Goal: Book appointment/travel/reservation

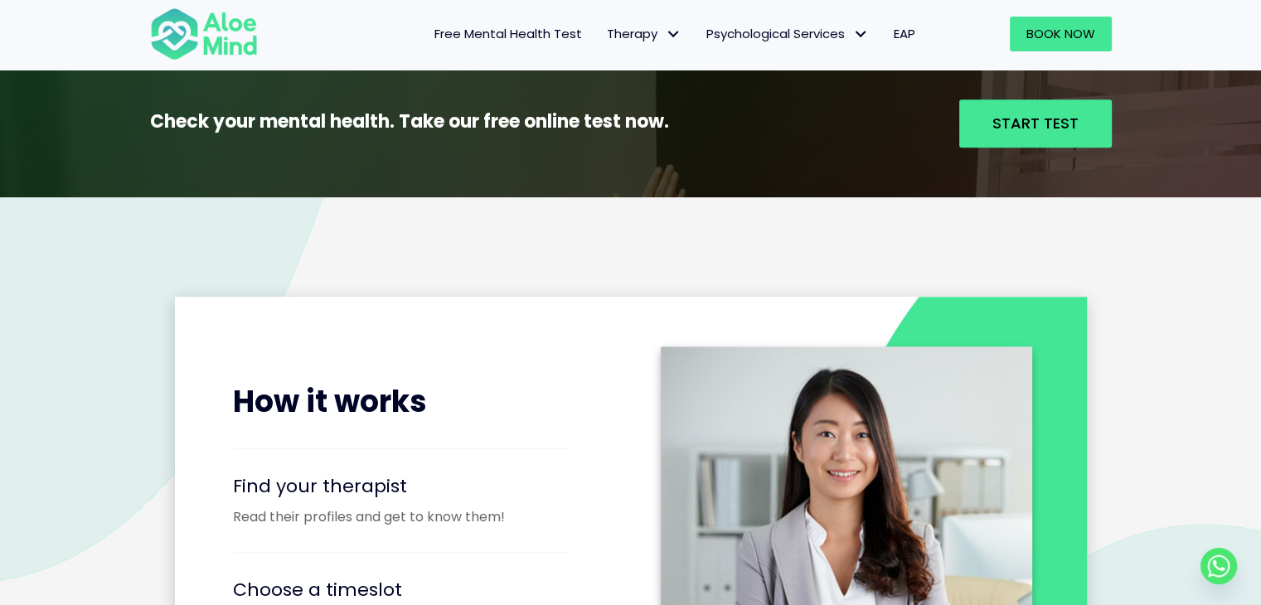
scroll to position [1659, 0]
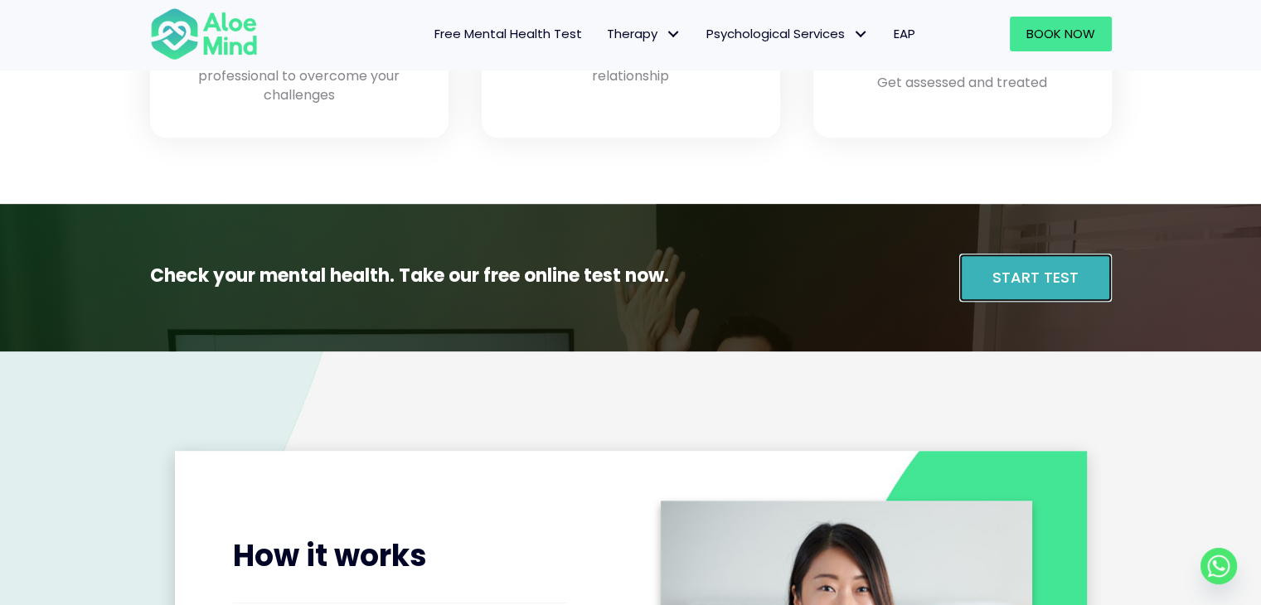
click at [999, 287] on span "Start Test" at bounding box center [1036, 277] width 86 height 21
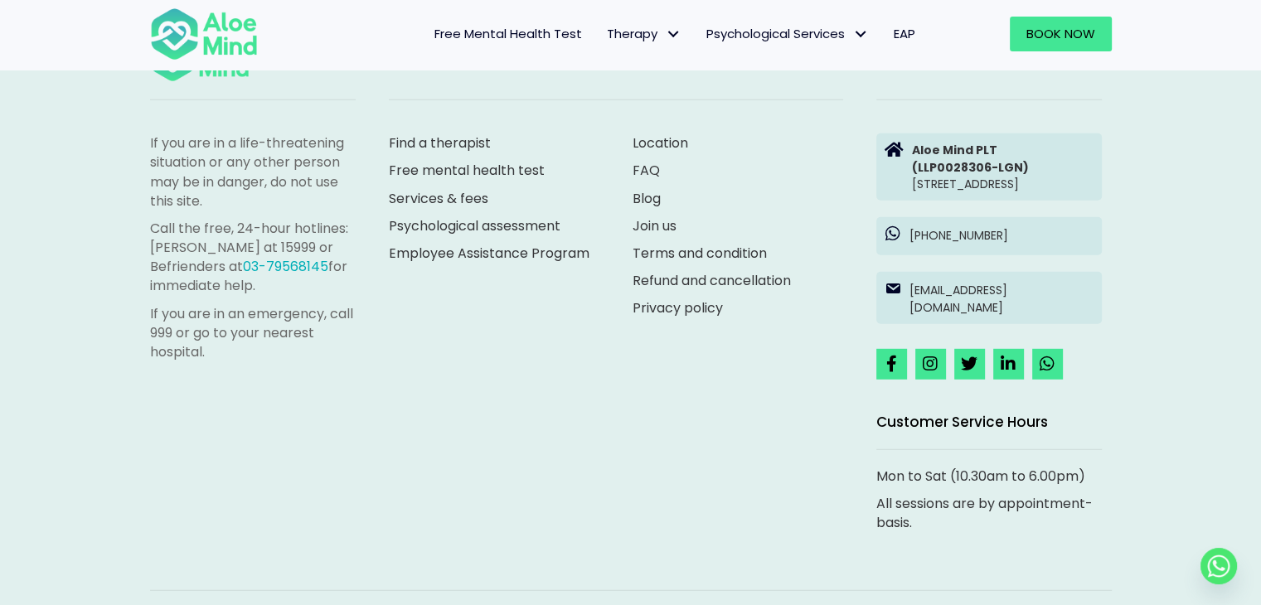
scroll to position [4489, 0]
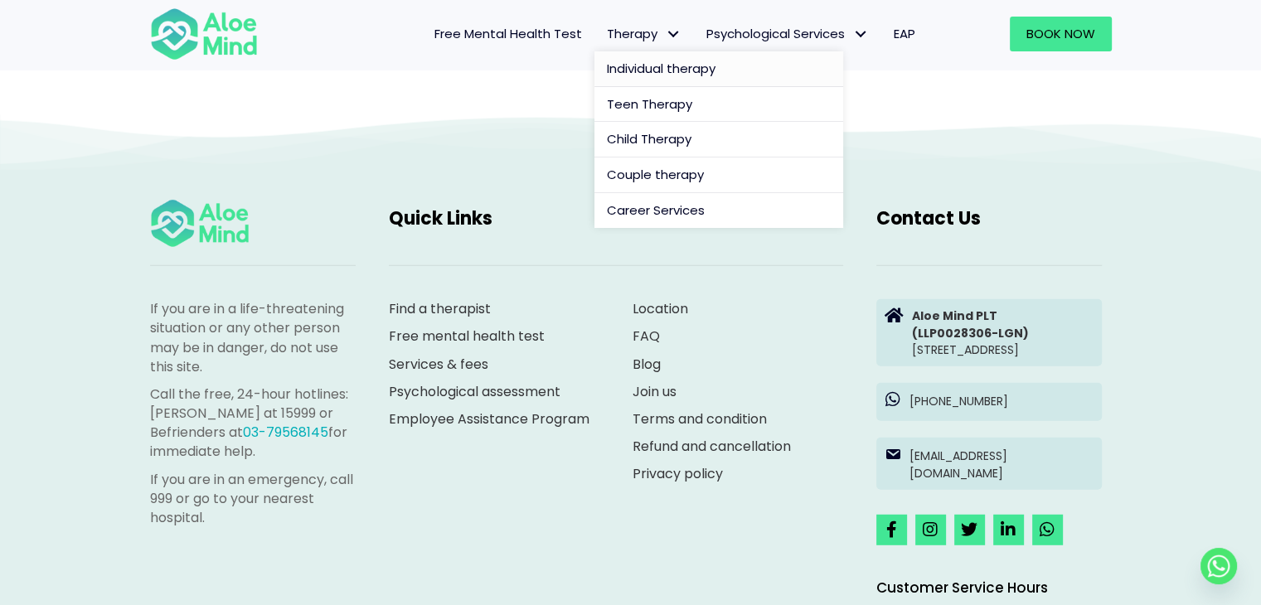
click at [647, 61] on span "Individual therapy" at bounding box center [661, 68] width 109 height 17
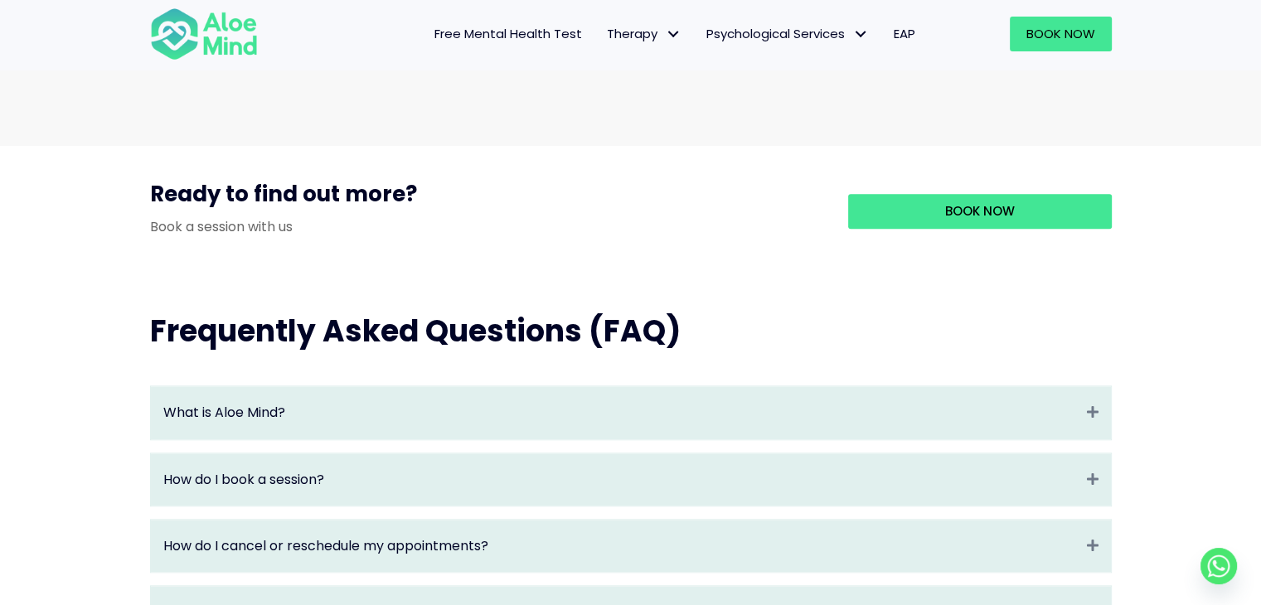
scroll to position [1742, 0]
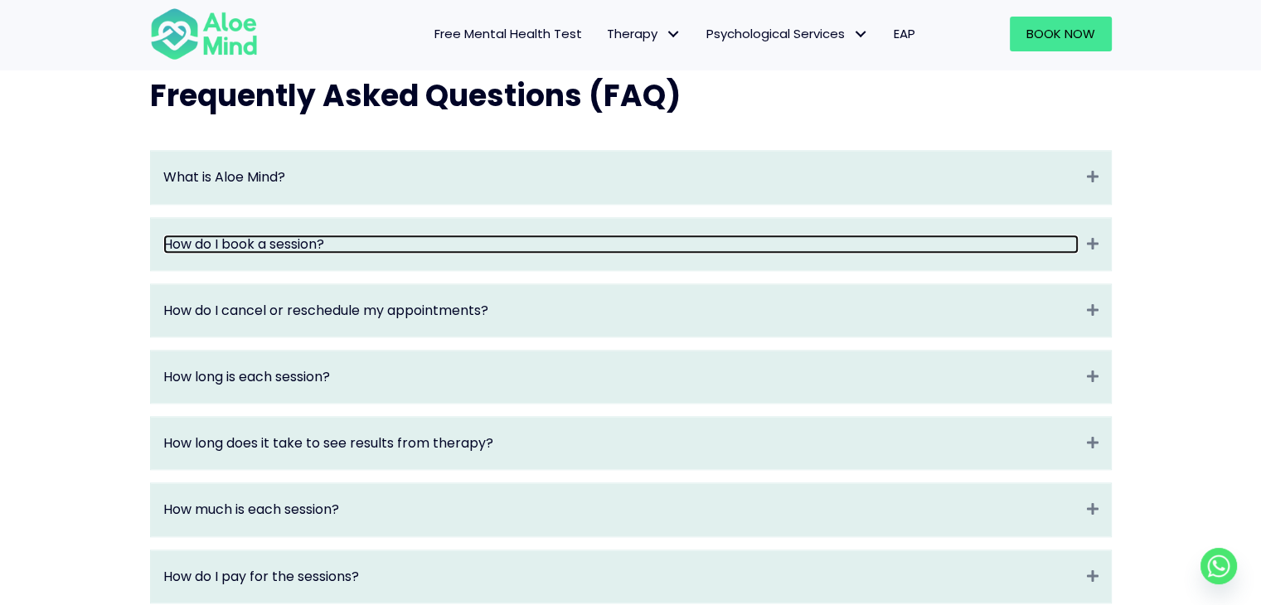
click at [438, 254] on link "How do I book a session?" at bounding box center [621, 244] width 916 height 19
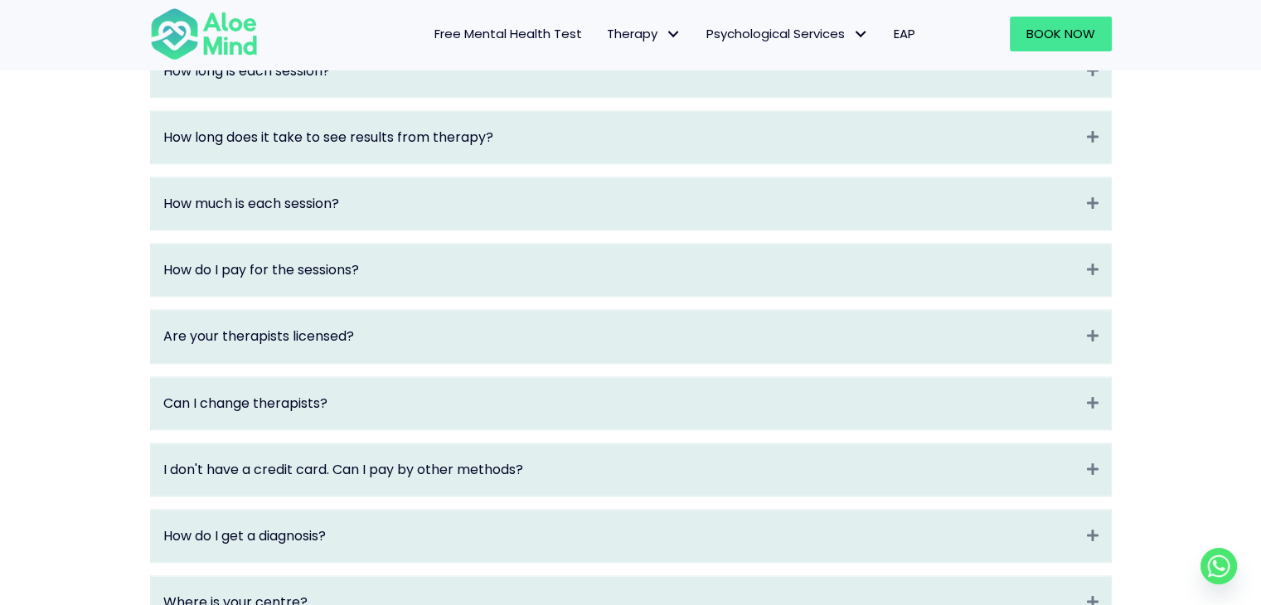
scroll to position [2156, 0]
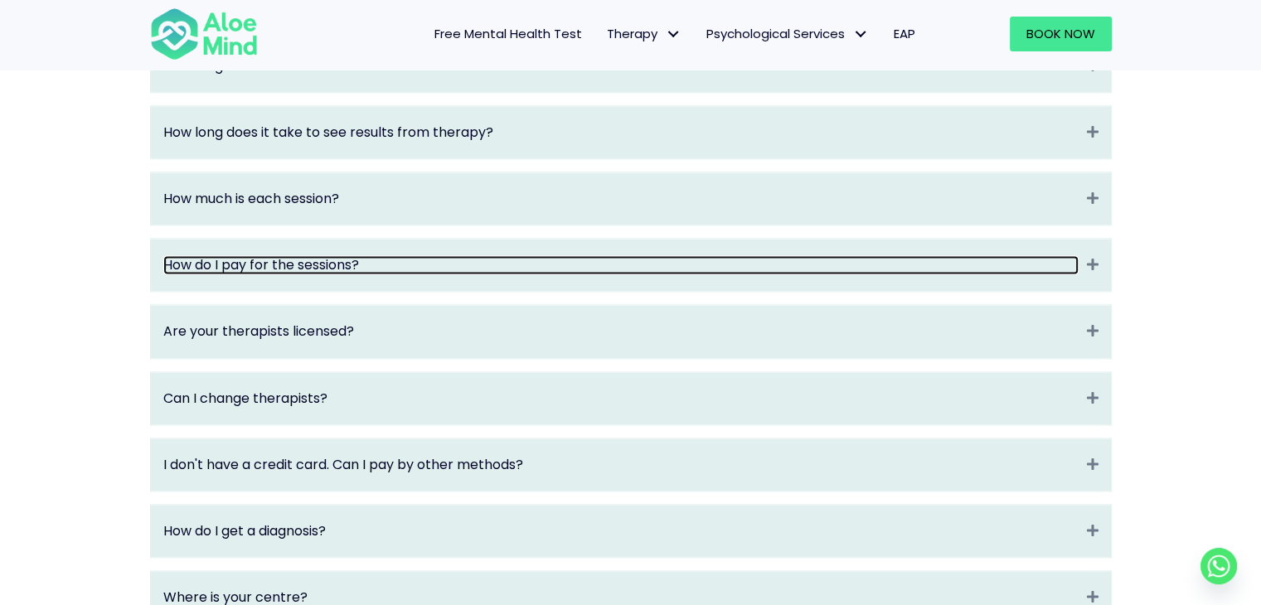
click at [412, 275] on link "How do I pay for the sessions?" at bounding box center [621, 264] width 916 height 19
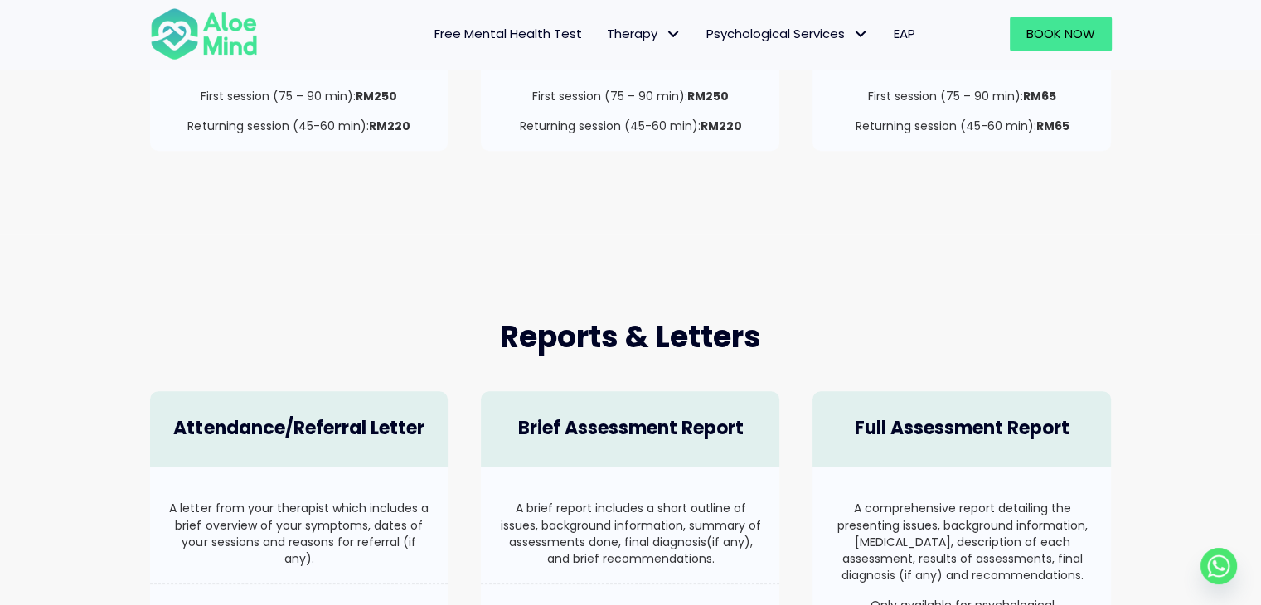
scroll to position [809, 0]
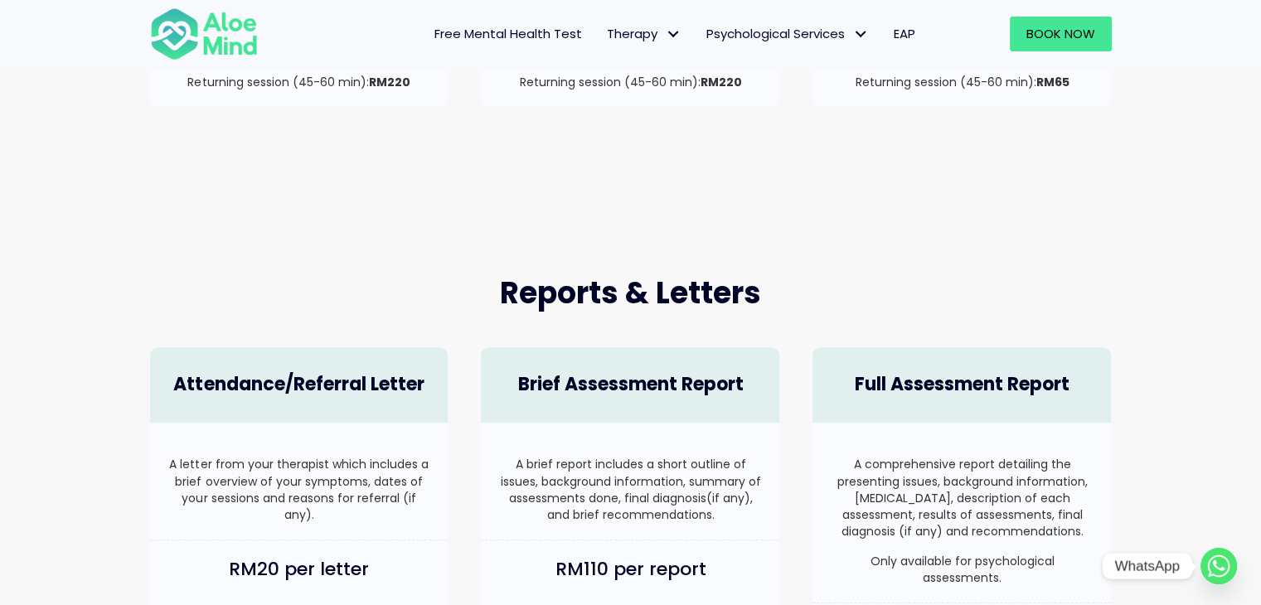
click at [1222, 566] on circle "Whatsapp" at bounding box center [1219, 566] width 36 height 36
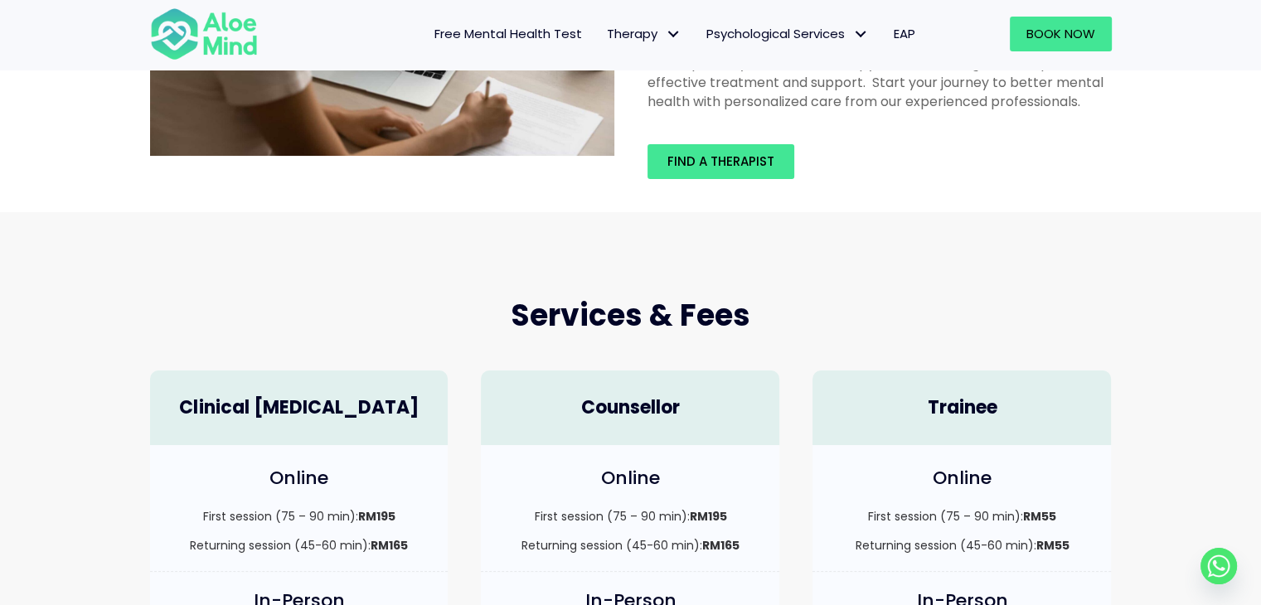
scroll to position [166, 0]
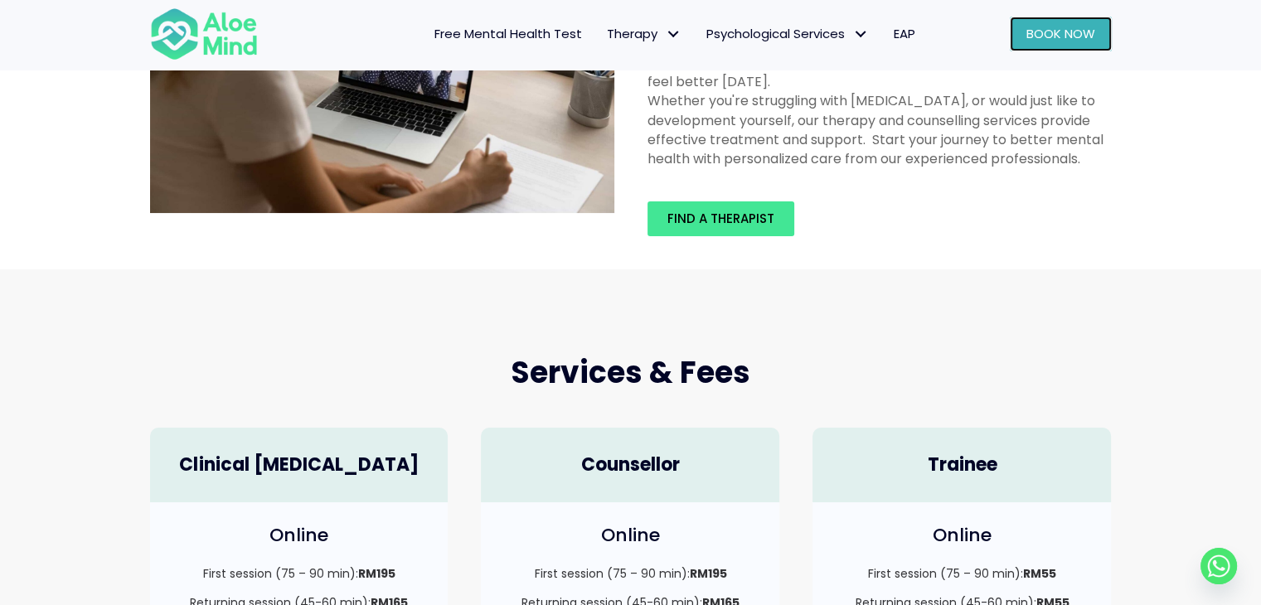
click at [1024, 44] on link "Book Now" at bounding box center [1061, 34] width 102 height 35
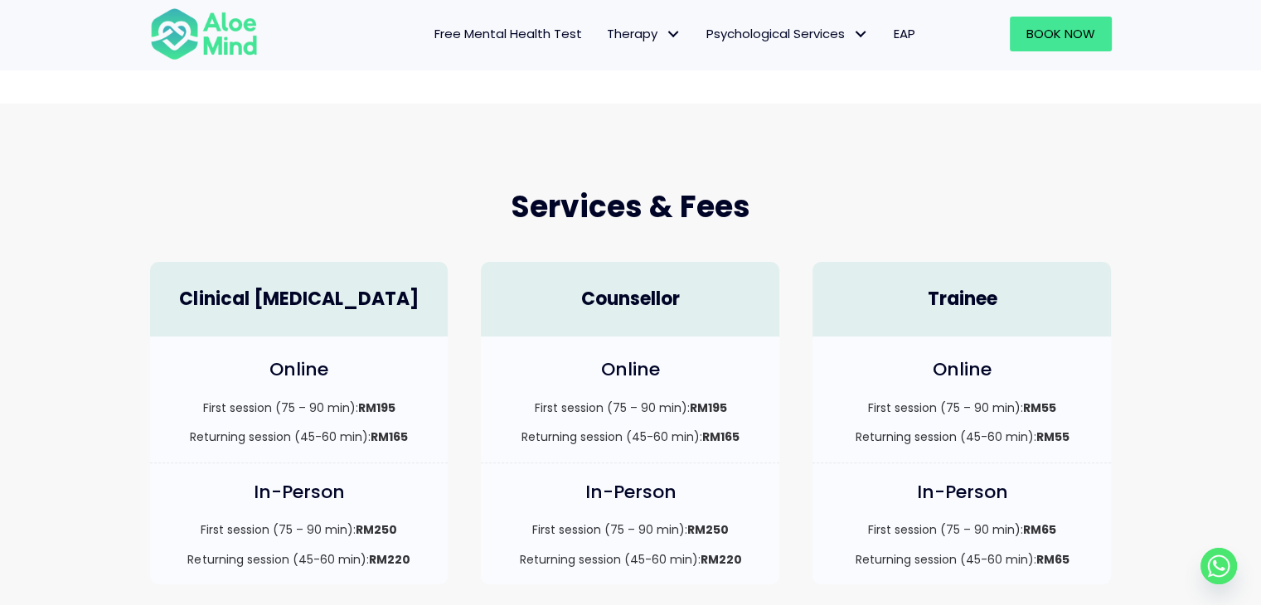
scroll to position [332, 0]
click at [1042, 41] on span "Book Now" at bounding box center [1061, 33] width 69 height 17
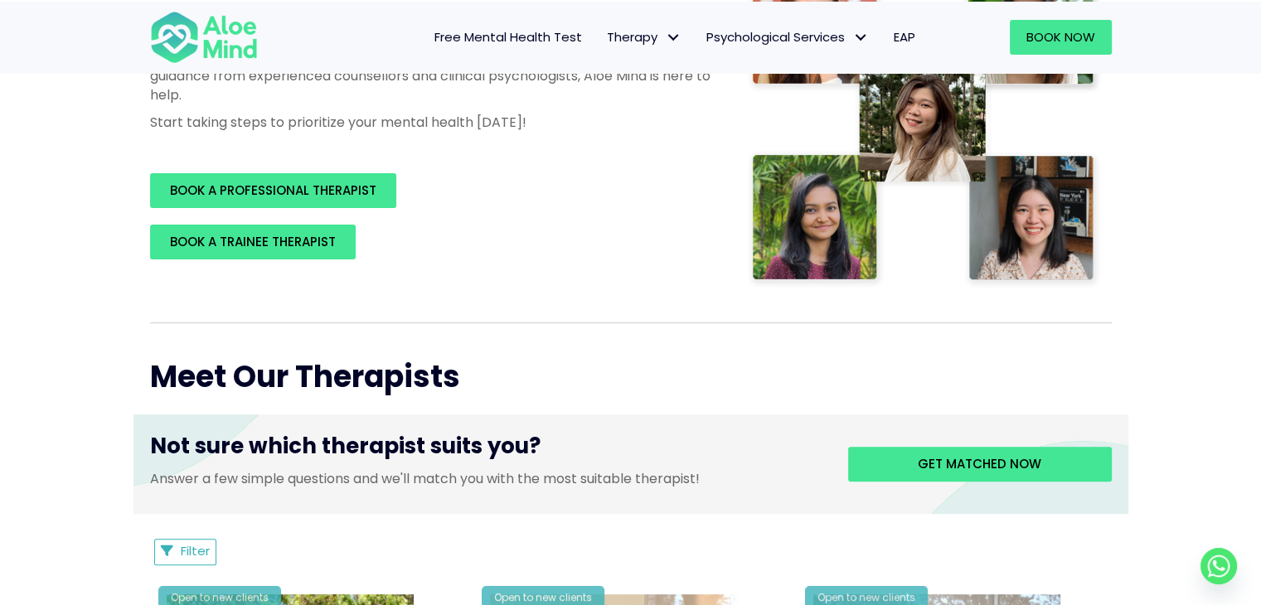
scroll to position [249, 0]
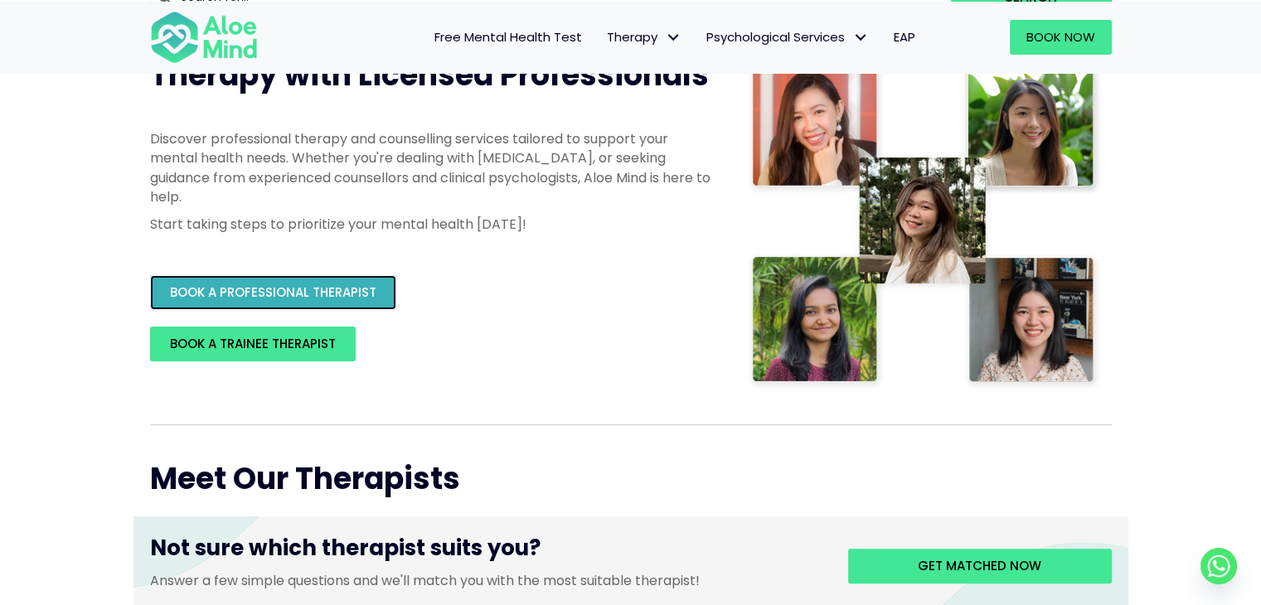
click at [368, 291] on span "BOOK A PROFESSIONAL THERAPIST" at bounding box center [273, 292] width 207 height 17
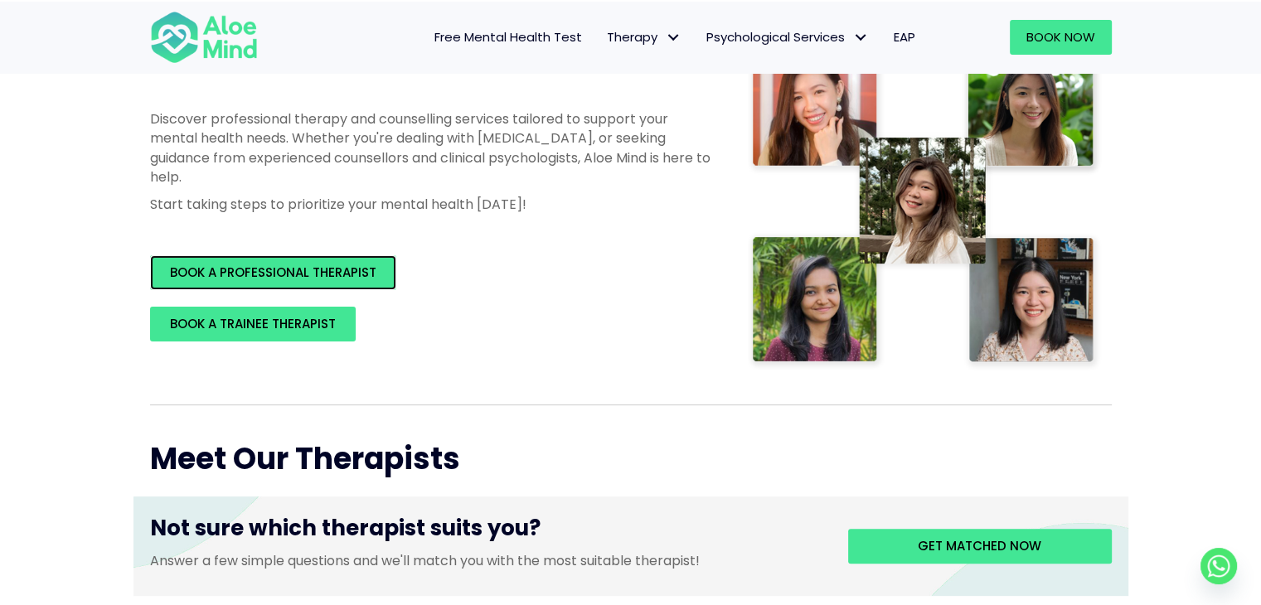
scroll to position [0, 0]
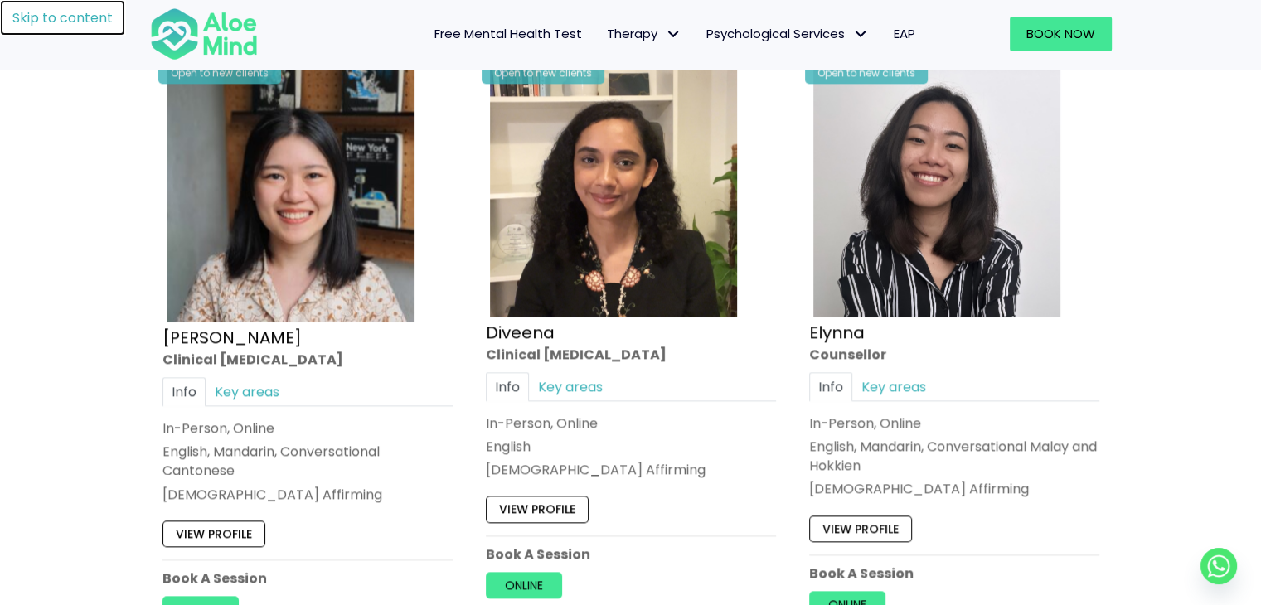
scroll to position [2156, 0]
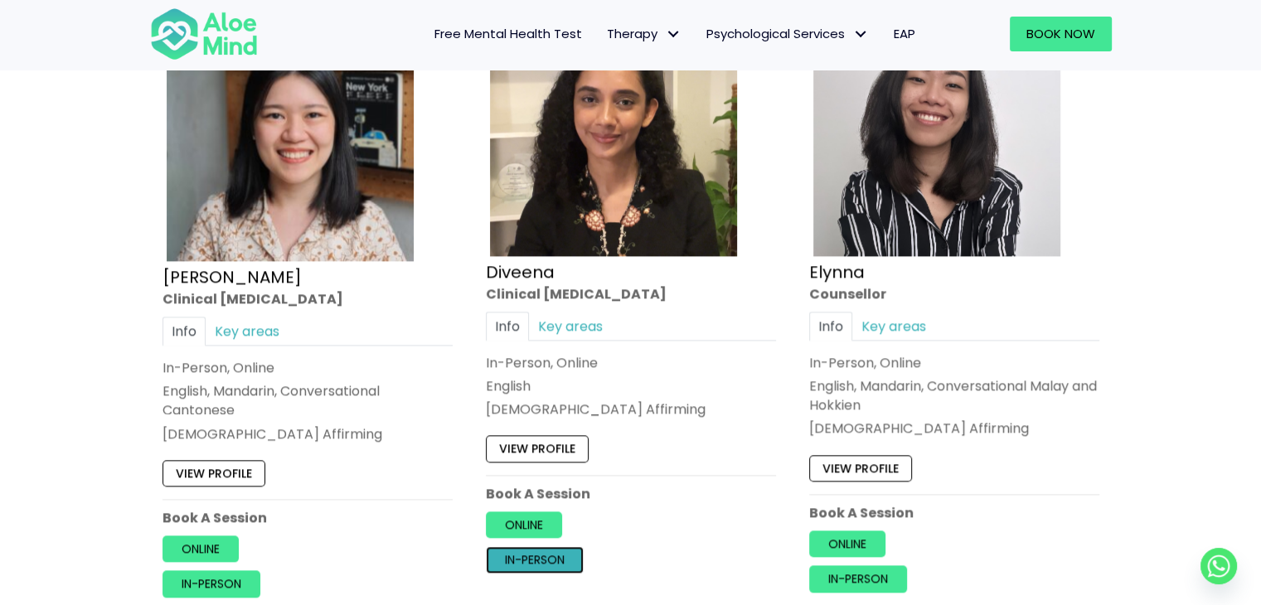
drag, startPoint x: 529, startPoint y: 548, endPoint x: 537, endPoint y: 542, distance: 10.0
click at [529, 548] on link "In-person" at bounding box center [535, 560] width 98 height 27
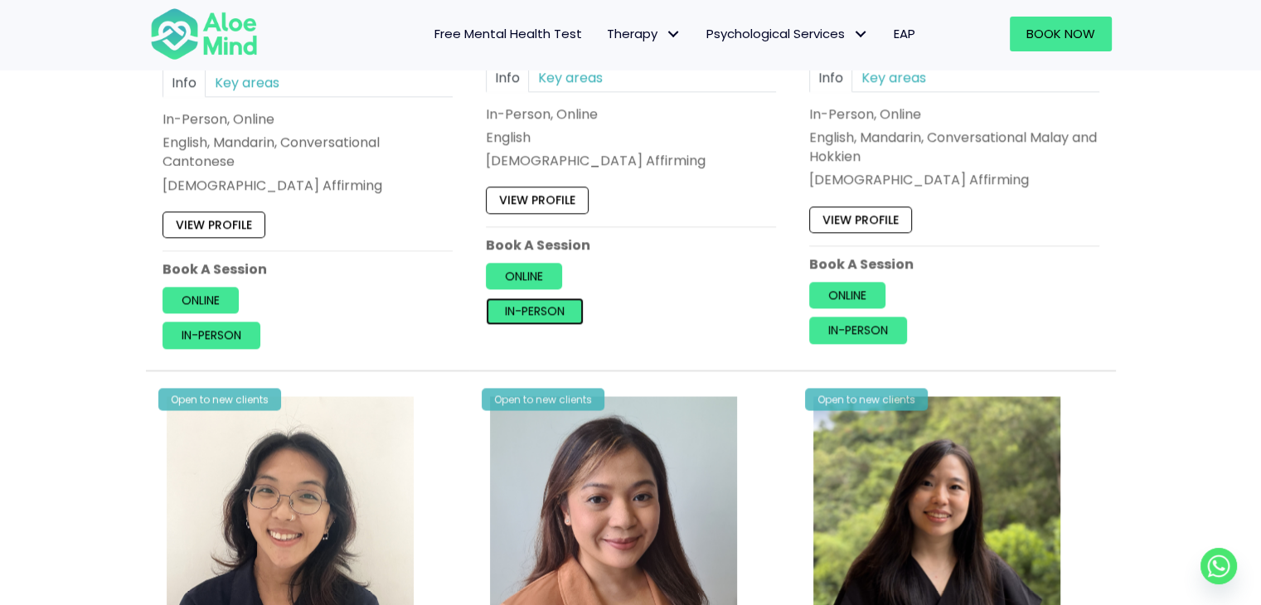
scroll to position [1991, 0]
